Goal: Navigation & Orientation: Find specific page/section

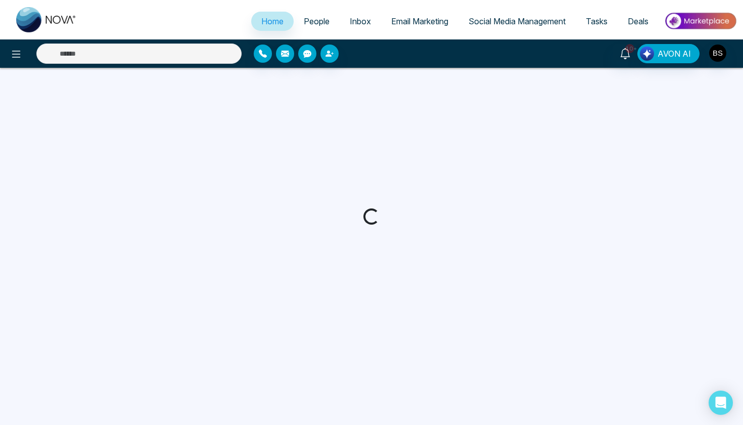
select select "*"
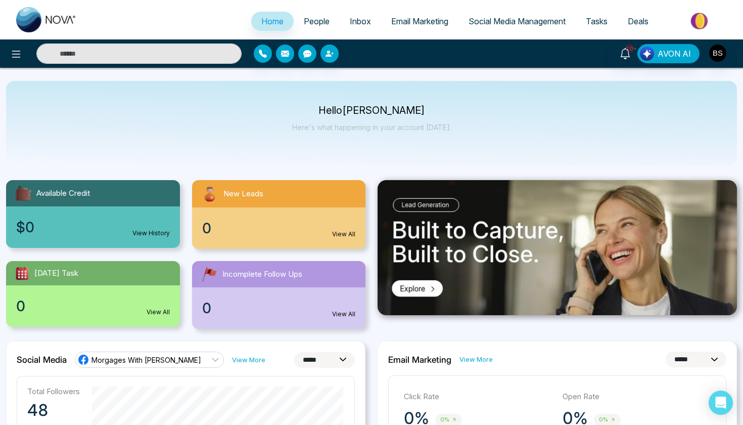
click at [414, 13] on link "Email Marketing" at bounding box center [419, 21] width 77 height 19
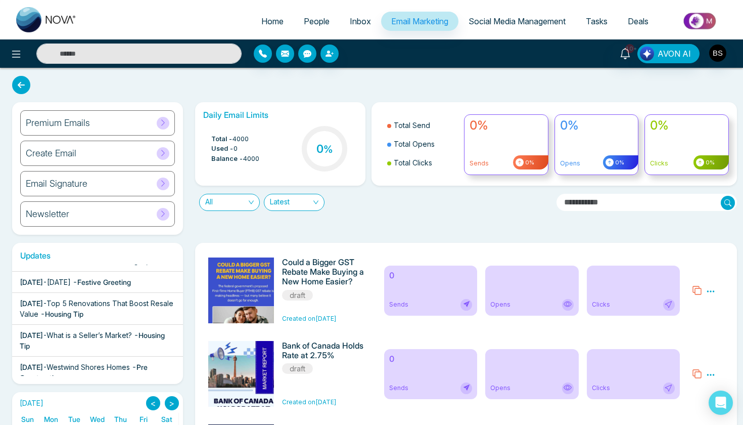
scroll to position [323, 0]
click at [128, 122] on div "Premium Emails" at bounding box center [97, 122] width 155 height 25
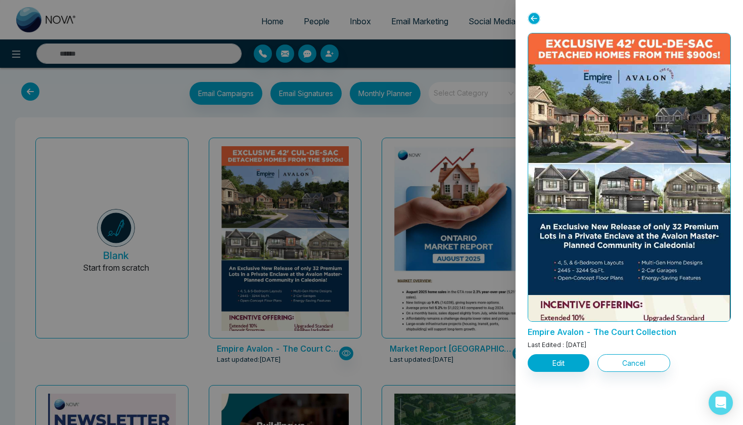
drag, startPoint x: 530, startPoint y: 28, endPoint x: 608, endPoint y: 161, distance: 153.7
click at [607, 155] on div "Empire Avalon - The Court Collection Last Edited : [DATE] Edit Cancel" at bounding box center [630, 212] width 228 height 425
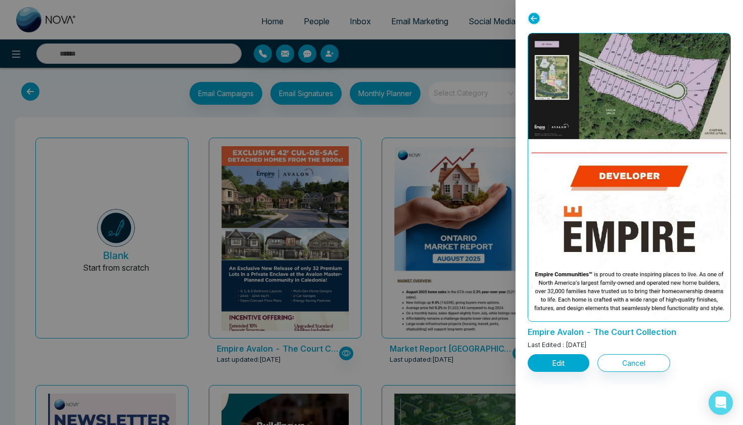
scroll to position [874, 0]
click at [590, 400] on div "Empire Avalon - The Court Collection Last Edited : [DATE] Edit Cancel" at bounding box center [630, 212] width 228 height 425
click at [635, 359] on button "Cancel" at bounding box center [634, 363] width 73 height 18
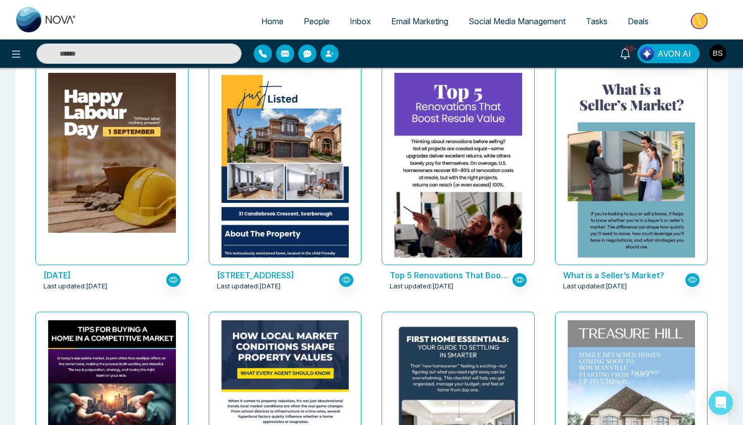
scroll to position [571, 0]
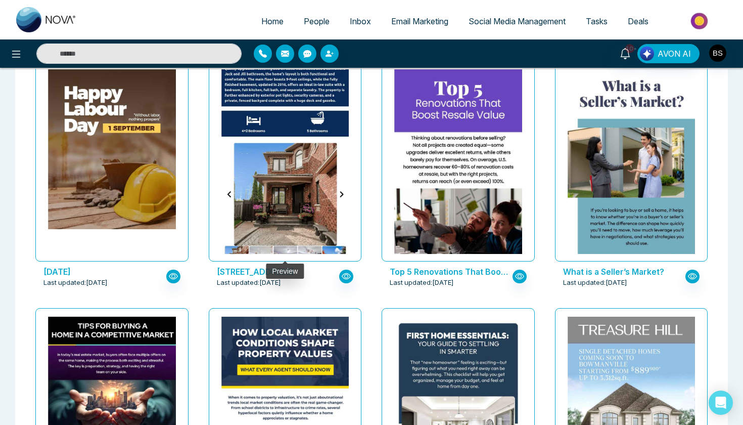
click at [303, 172] on img at bounding box center [284, 76] width 255 height 396
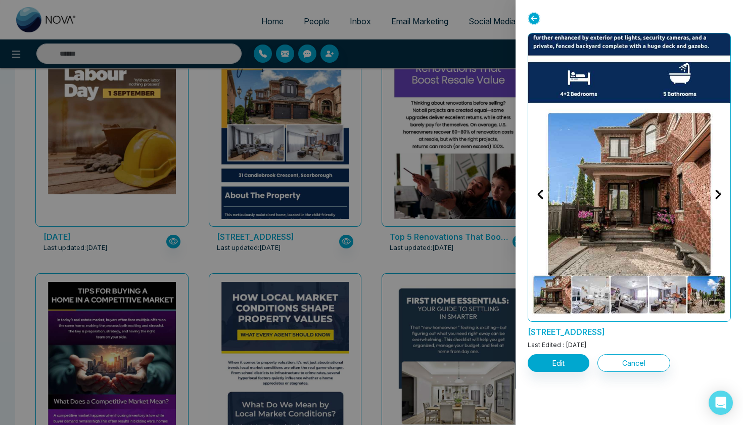
scroll to position [609, 0]
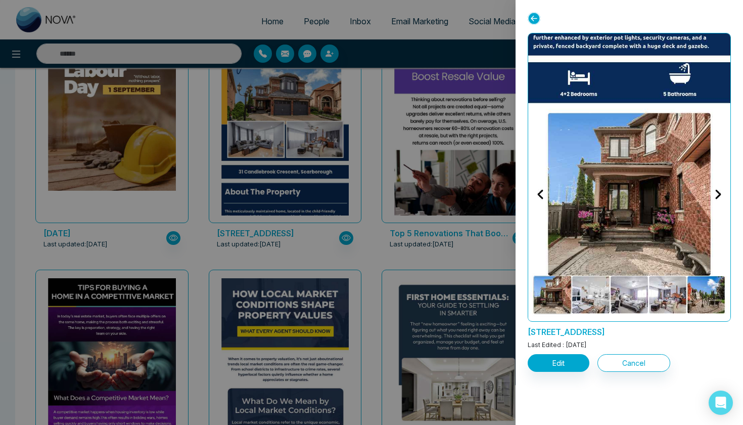
click at [718, 193] on img at bounding box center [629, 8] width 405 height 628
click at [615, 362] on button "Cancel" at bounding box center [634, 363] width 73 height 18
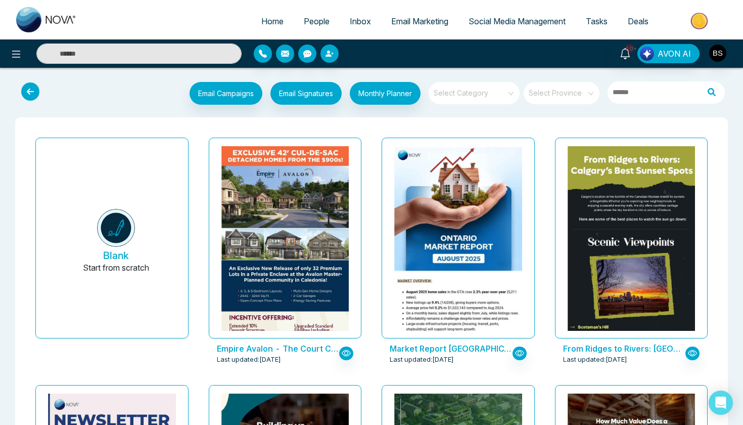
scroll to position [0, 0]
click at [240, 92] on button "Email Campaigns" at bounding box center [226, 93] width 73 height 23
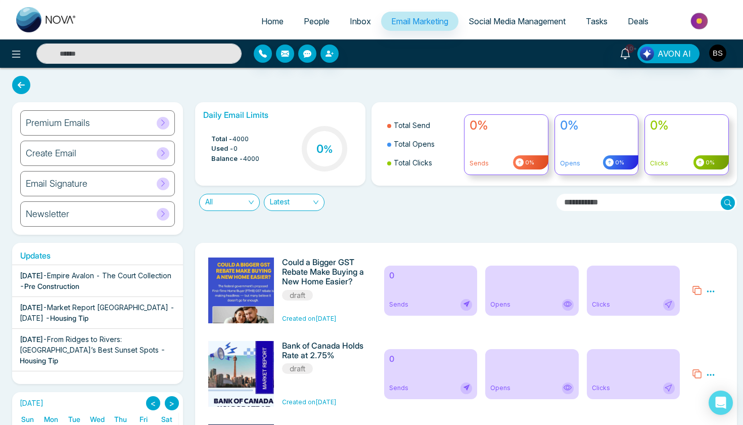
click at [525, 27] on link "Social Media Management" at bounding box center [517, 21] width 117 height 19
